Goal: Task Accomplishment & Management: Manage account settings

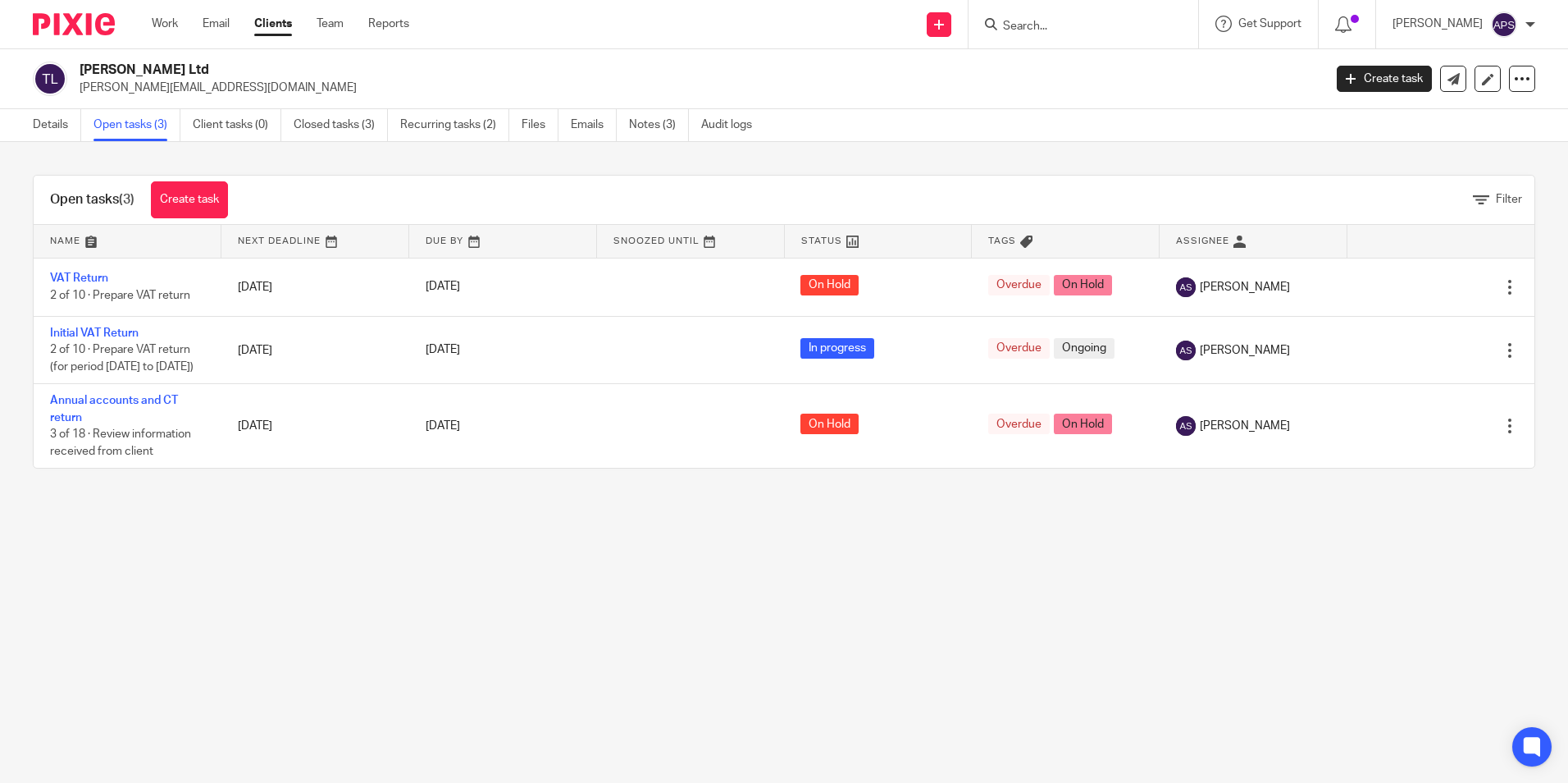
click at [1155, 86] on p "[PERSON_NAME][EMAIL_ADDRESS][DOMAIN_NAME]" at bounding box center [695, 88] width 1232 height 16
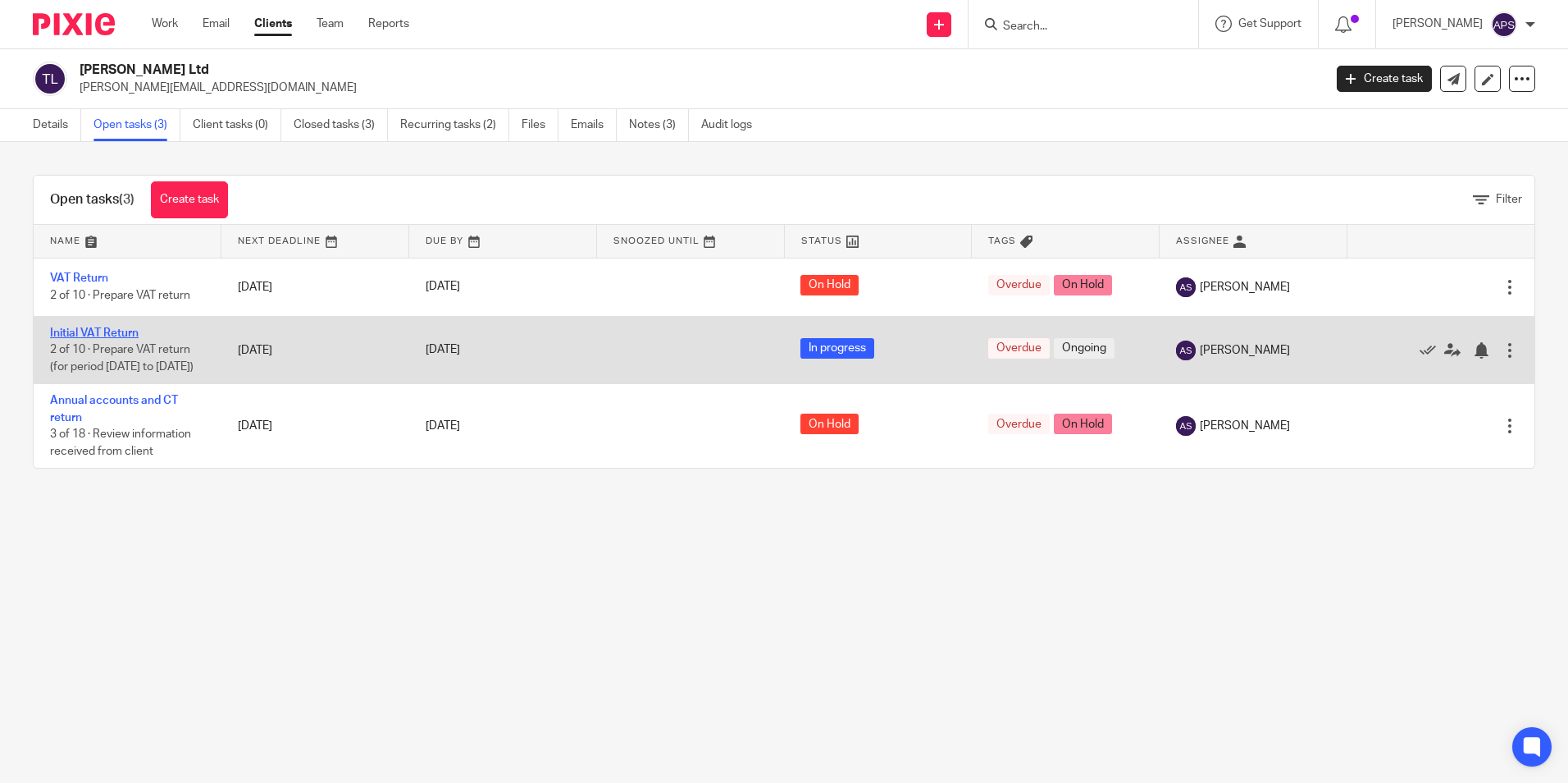
click at [116, 334] on link "Initial VAT Return" at bounding box center [94, 332] width 88 height 12
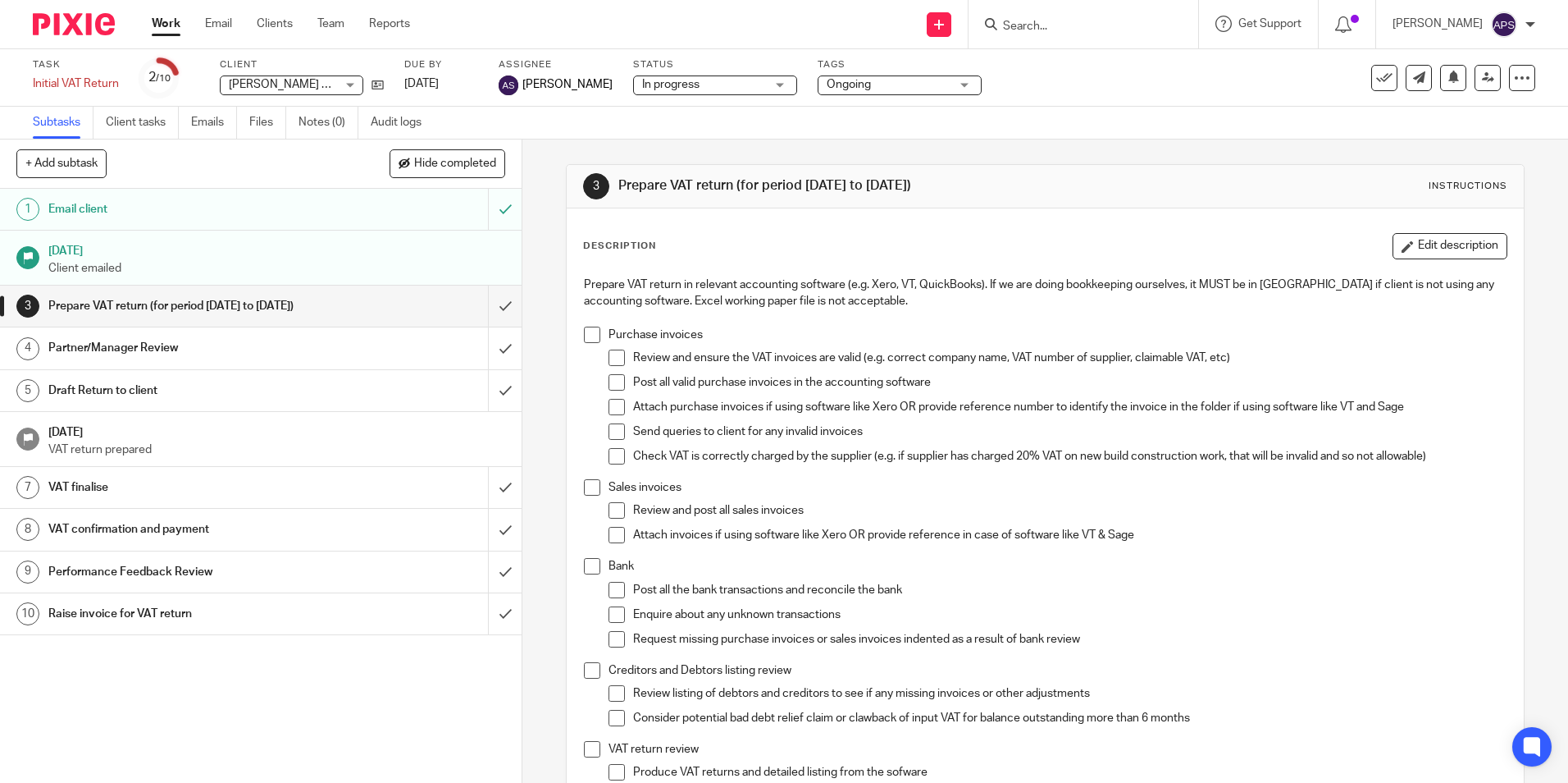
click at [386, 83] on div "Task Initial VAT Return Save Initial VAT Return 2 /10 Client Terrence Ltd Terre…" at bounding box center [658, 79] width 1252 height 40
click at [378, 85] on icon at bounding box center [378, 85] width 13 height 13
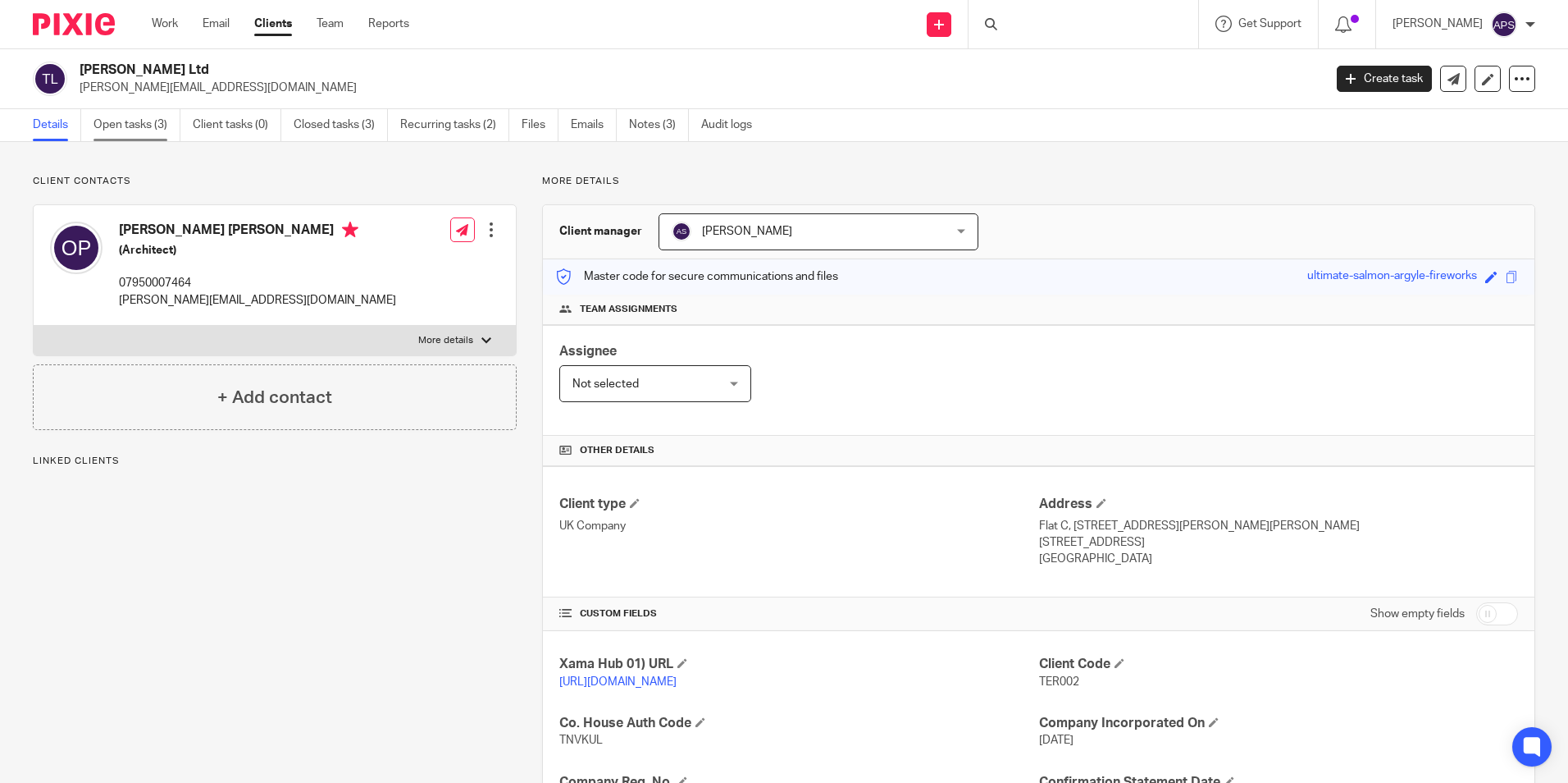
click at [155, 127] on link "Open tasks (3)" at bounding box center [137, 125] width 87 height 32
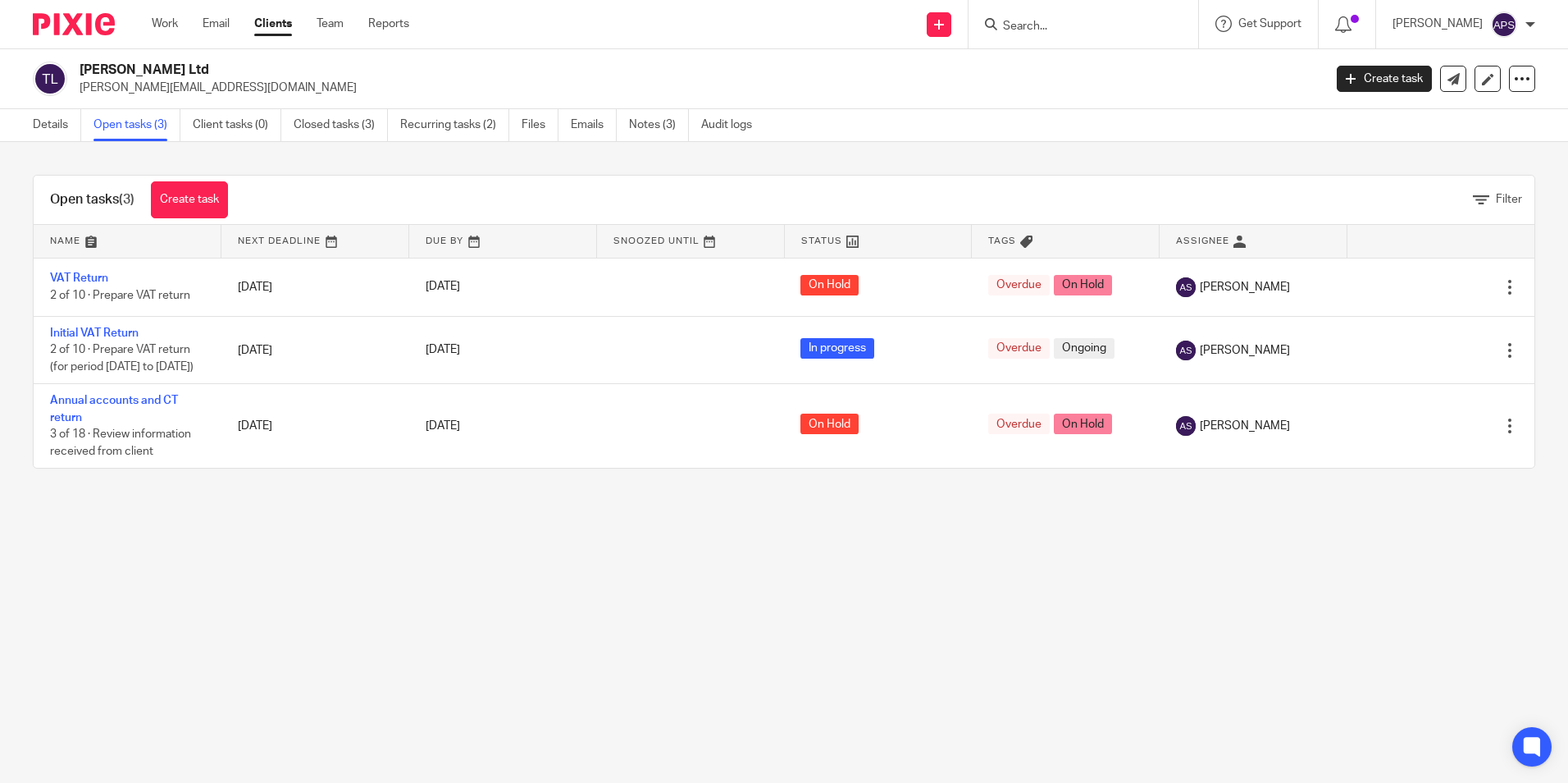
click at [875, 648] on main "Terrence Ltd oliver@terrencedesign.com Create task Update from Companies House …" at bounding box center [784, 391] width 1568 height 783
click at [991, 95] on p "oliver@terrencedesign.com" at bounding box center [695, 88] width 1232 height 16
click at [647, 27] on div "Send new email Create task Add client Get Support Contact via email Check our d…" at bounding box center [1001, 24] width 1134 height 49
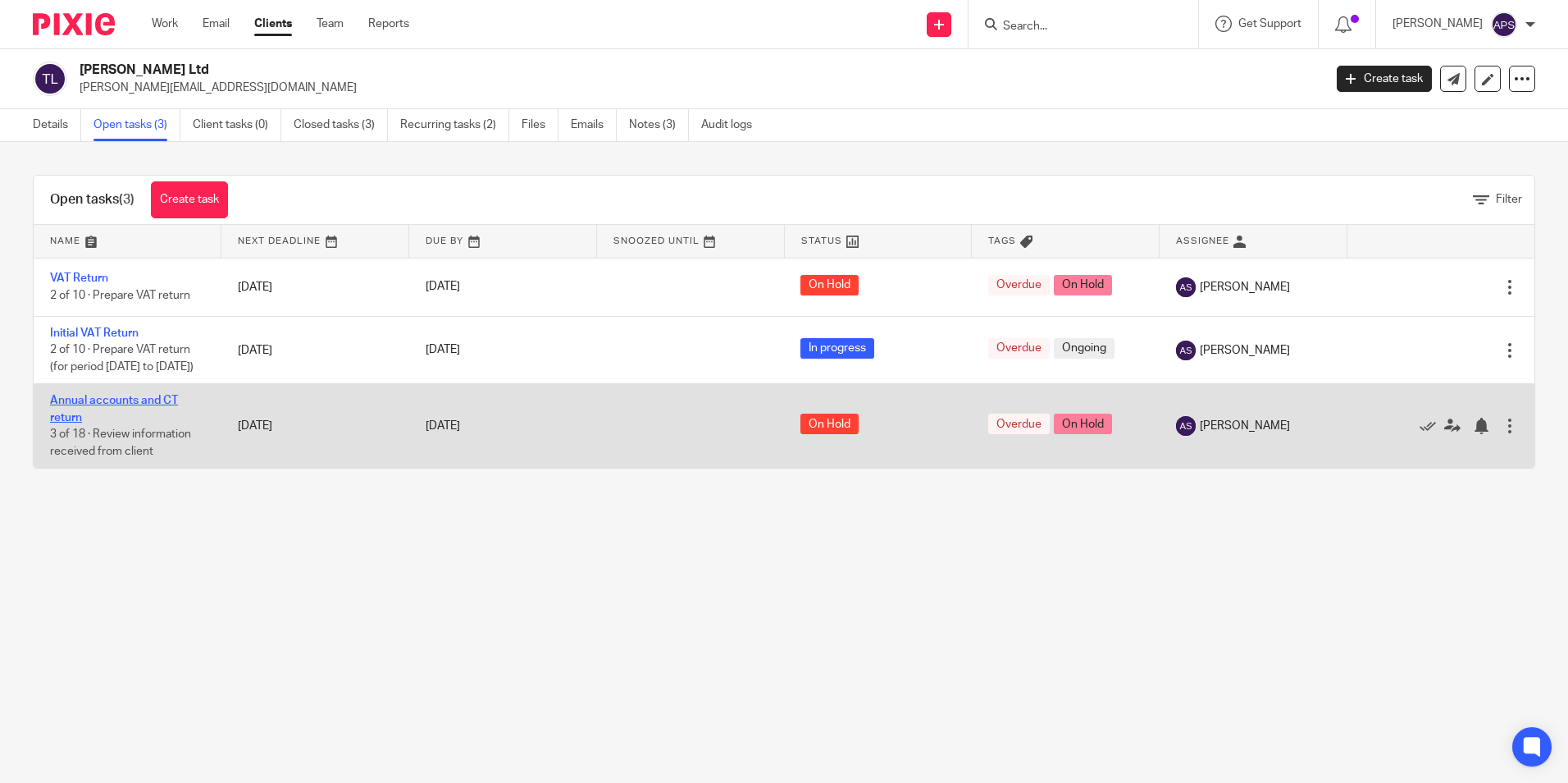
click at [122, 421] on link "Annual accounts and CT return" at bounding box center [114, 408] width 128 height 28
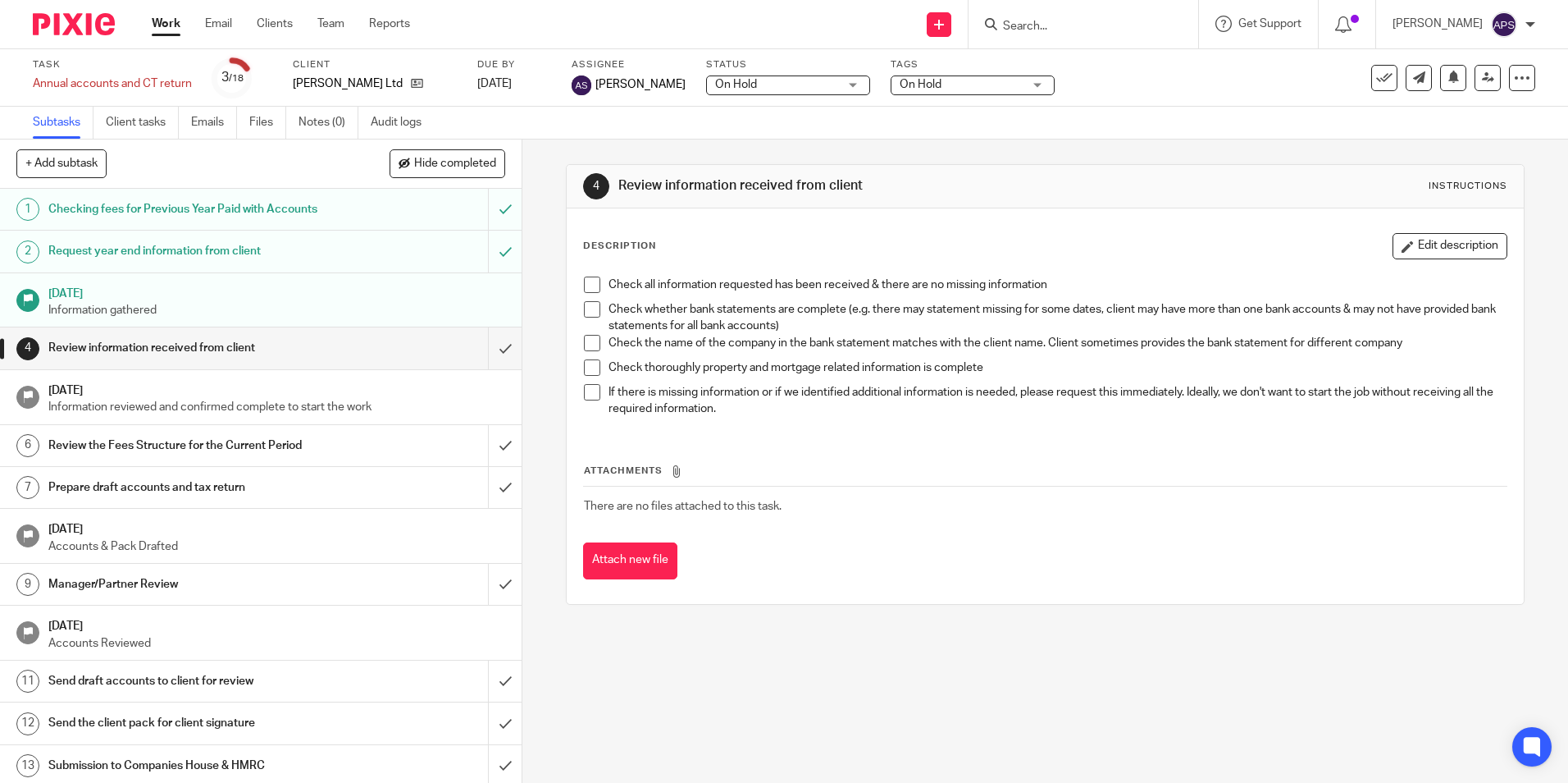
click at [257, 250] on h1 "Request year end information from client" at bounding box center [190, 250] width 283 height 24
